Goal: Communication & Community: Answer question/provide support

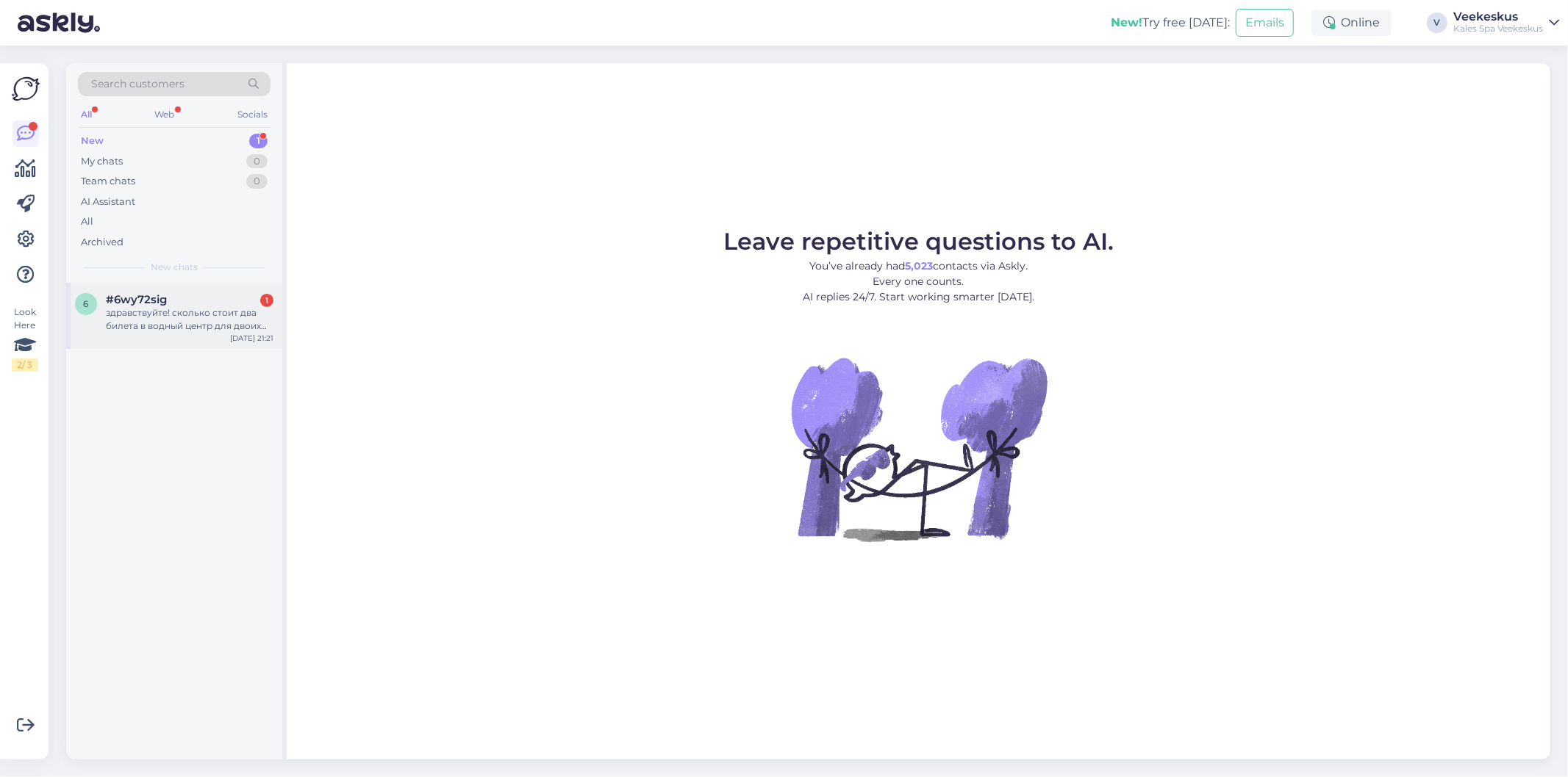
click at [164, 340] on div "6 #6wy72sig 1 здравствуйте! сколько стоит два билета в водный центр для двоих п…" at bounding box center [174, 316] width 216 height 66
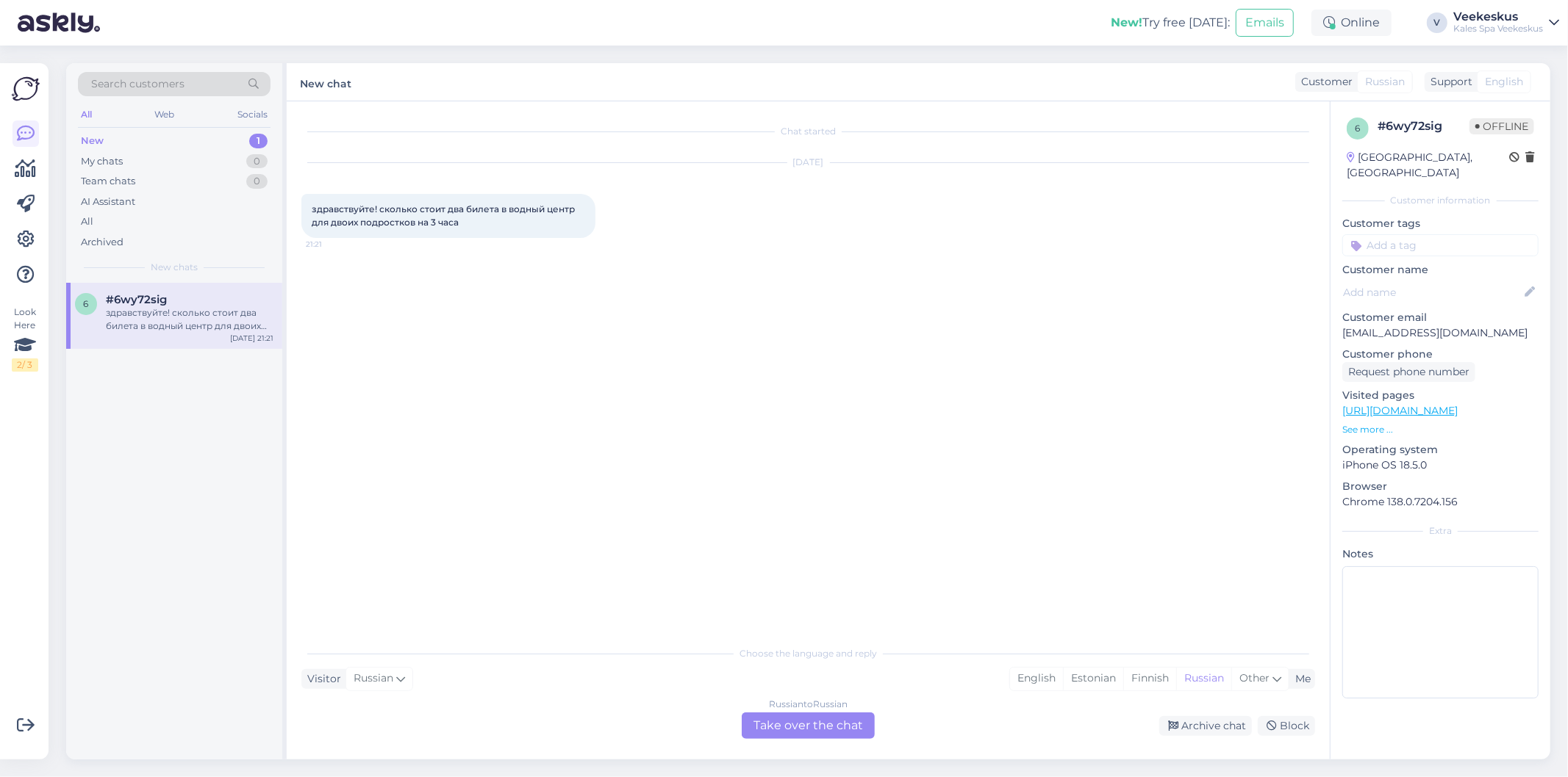
click at [763, 730] on div "Russian to Russian Take over the chat" at bounding box center [808, 726] width 133 height 26
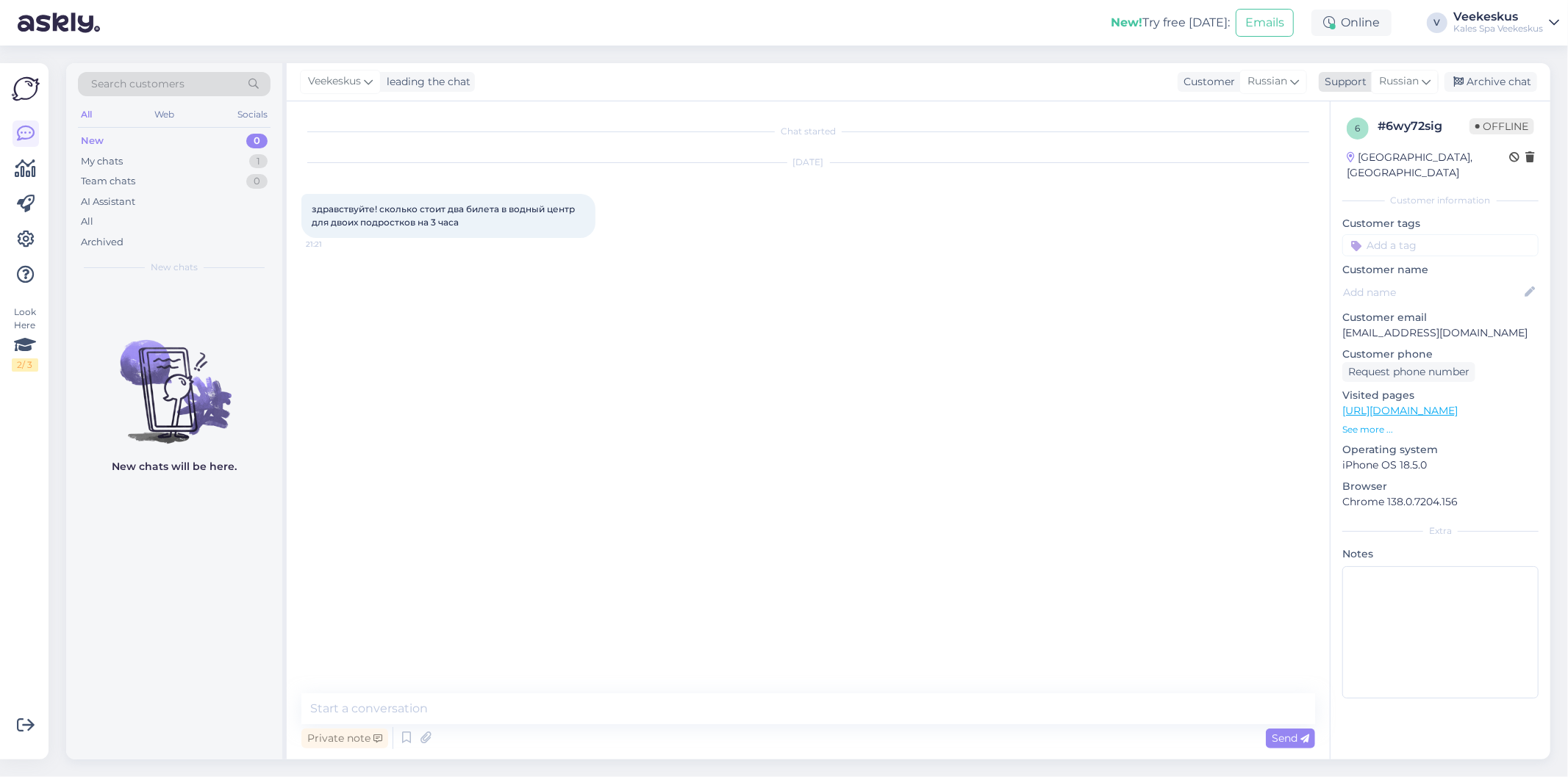
click at [1407, 81] on span "Russian" at bounding box center [1399, 81] width 40 height 17
type input "est"
click at [1328, 135] on link "Estonian" at bounding box center [1380, 146] width 162 height 24
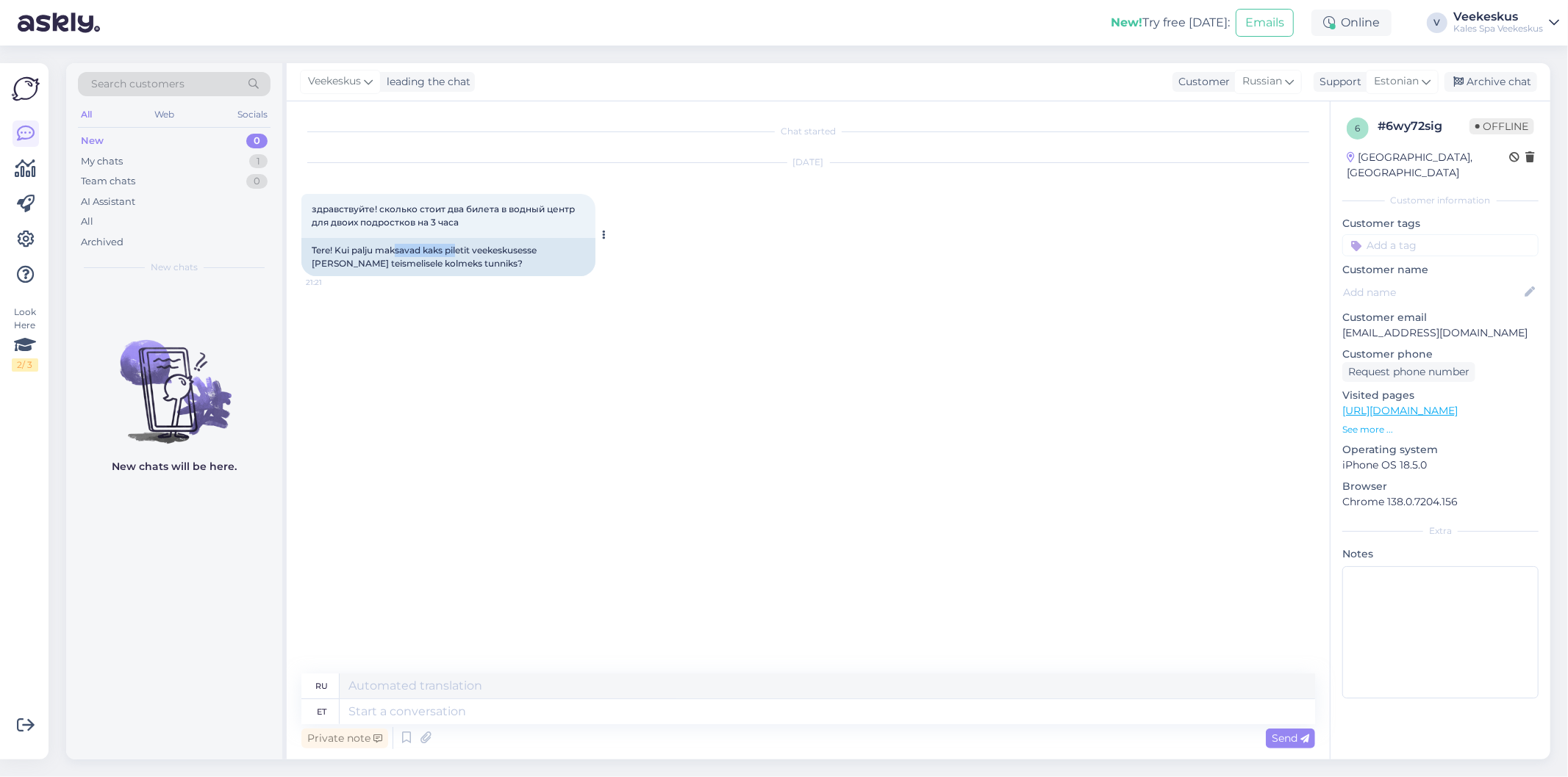
drag, startPoint x: 397, startPoint y: 251, endPoint x: 472, endPoint y: 250, distance: 75.0
click at [467, 251] on div "Tere! Kui palju maksavad kaks piletit veekeskusesse [PERSON_NAME] teismelisele …" at bounding box center [448, 257] width 294 height 38
click at [487, 247] on div "Tere! Kui palju maksavad kaks piletit veekeskusesse [PERSON_NAME] teismelisele …" at bounding box center [448, 257] width 294 height 38
drag, startPoint x: 422, startPoint y: 260, endPoint x: 431, endPoint y: 258, distance: 9.2
click at [428, 259] on div "Tere! Kui palju maksavad kaks piletit veekeskusesse [PERSON_NAME] teismelisele …" at bounding box center [448, 257] width 294 height 38
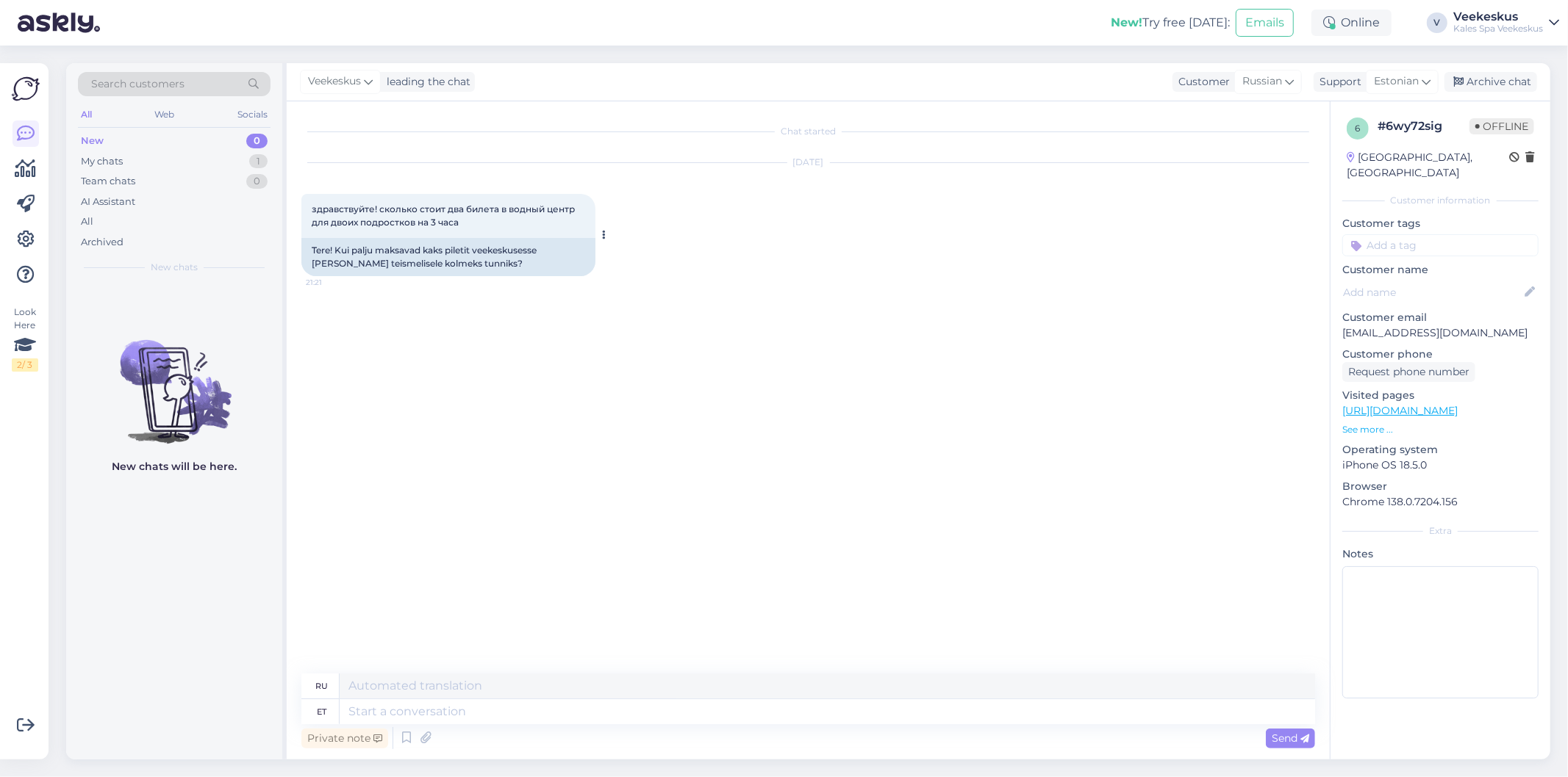
click at [431, 258] on div "Tere! Kui palju maksavad kaks piletit veekeskusesse [PERSON_NAME] teismelisele …" at bounding box center [448, 257] width 294 height 38
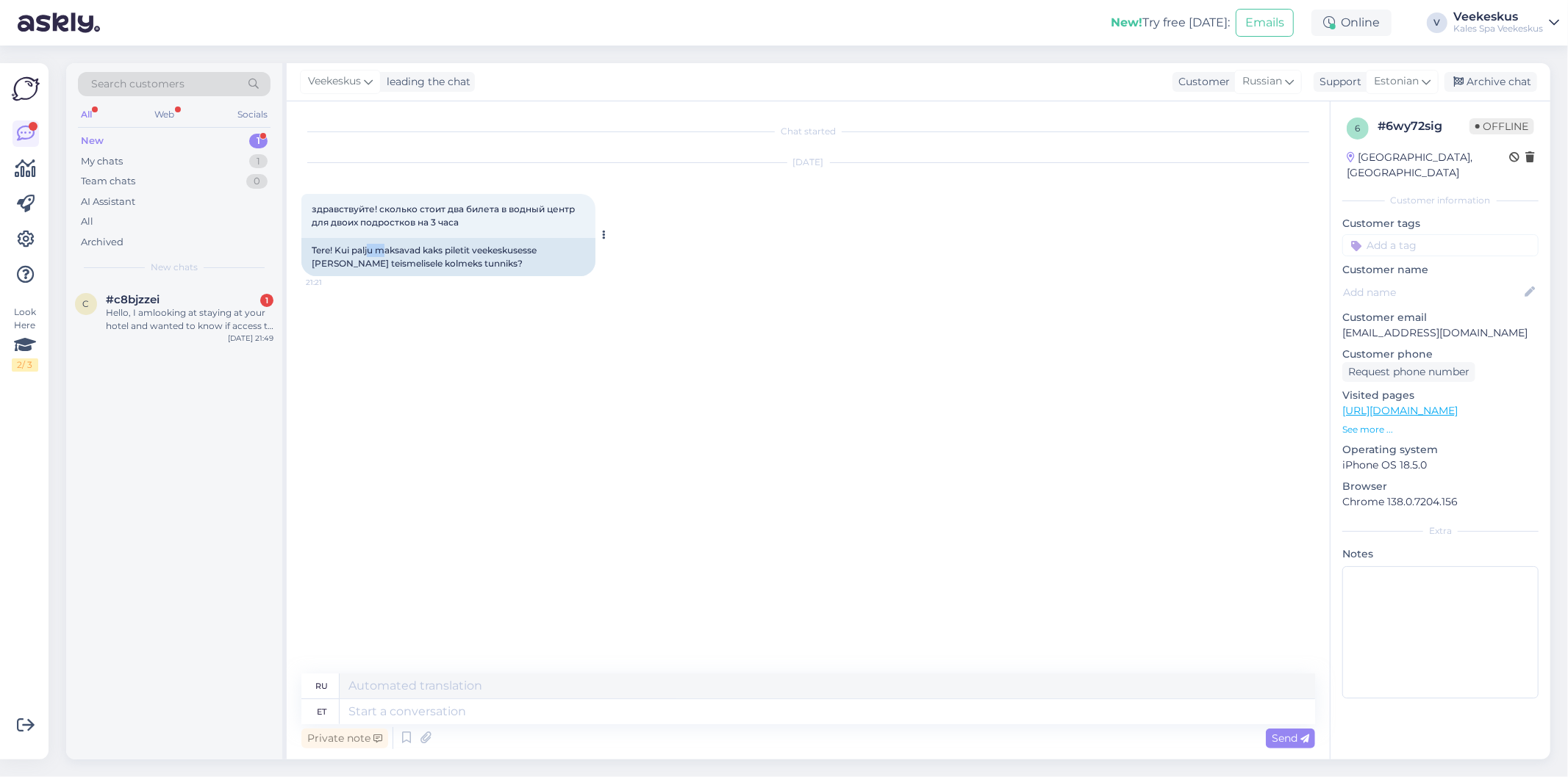
drag, startPoint x: 383, startPoint y: 253, endPoint x: 478, endPoint y: 246, distance: 95.3
click at [472, 246] on div "Tere! Kui palju maksavad kaks piletit veekeskusesse [PERSON_NAME] teismelisele …" at bounding box center [448, 257] width 294 height 38
click at [478, 246] on div "Tere! Kui palju maksavad kaks piletit veekeskusesse [PERSON_NAME] teismelisele …" at bounding box center [448, 257] width 294 height 38
